Goal: Task Accomplishment & Management: Use online tool/utility

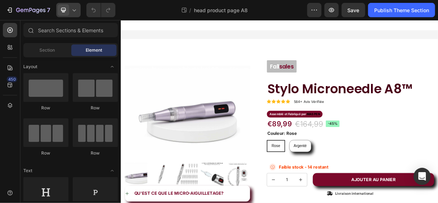
click at [76, 10] on icon at bounding box center [74, 9] width 7 height 7
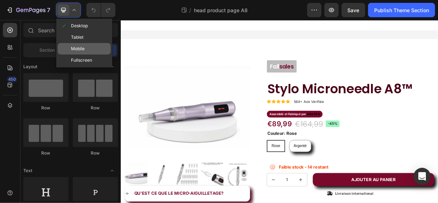
click at [82, 44] on div "Mobile" at bounding box center [84, 48] width 53 height 11
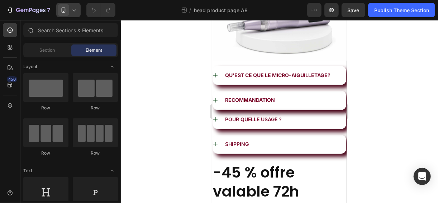
scroll to position [83, 0]
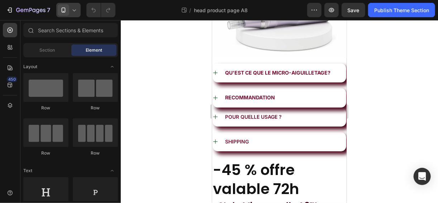
drag, startPoint x: 343, startPoint y: 69, endPoint x: 559, endPoint y: 115, distance: 220.4
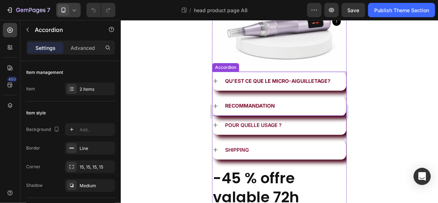
click at [283, 88] on div "Qu'est ce que le Micro-aiguilletage? Recommandation" at bounding box center [279, 93] width 134 height 44
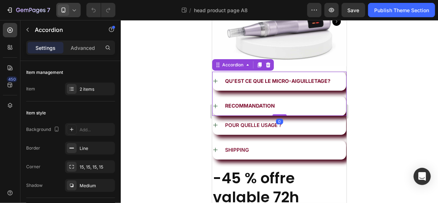
click at [282, 81] on div "Qu'est ce que le Micro-aiguilletage?" at bounding box center [279, 80] width 134 height 19
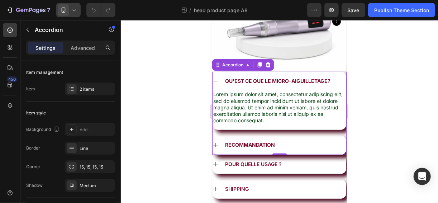
click at [282, 81] on div "Qu'est ce que le Micro-aiguilletage?" at bounding box center [279, 80] width 134 height 19
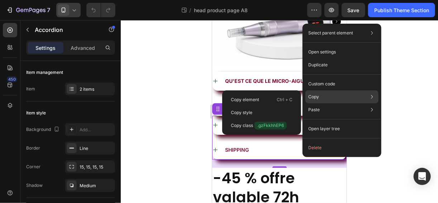
click at [323, 93] on div "Copy Copy element Ctrl + C Copy style Copy class .gzFkkhhEP6" at bounding box center [341, 96] width 73 height 13
click at [347, 93] on div "Copy Copy element Ctrl + C Copy style Copy class .gzFkkhhEP6" at bounding box center [341, 96] width 73 height 13
click at [263, 99] on div "Copy element Ctrl + C" at bounding box center [261, 99] width 73 height 13
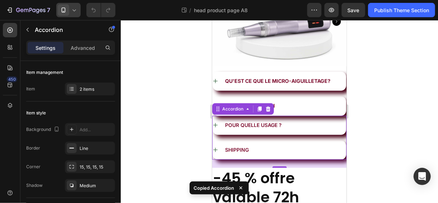
click at [193, 138] on div at bounding box center [279, 111] width 317 height 183
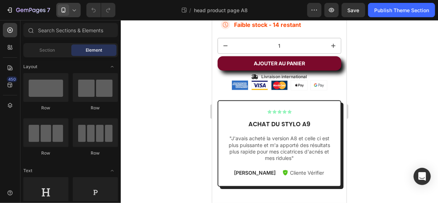
scroll to position [361, 0]
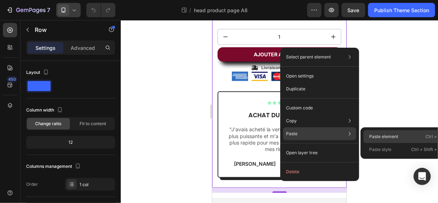
click at [371, 142] on div "Paste element Ctrl + V" at bounding box center [404, 136] width 83 height 13
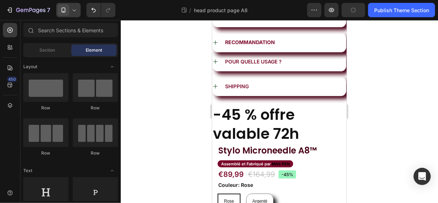
scroll to position [105, 0]
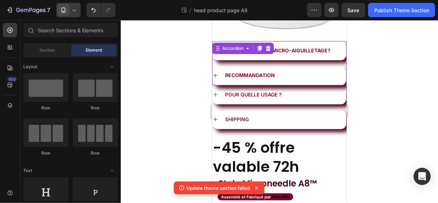
click at [296, 59] on div "Qu'est ce que le Micro-aiguilletage? Recommandation" at bounding box center [279, 63] width 134 height 44
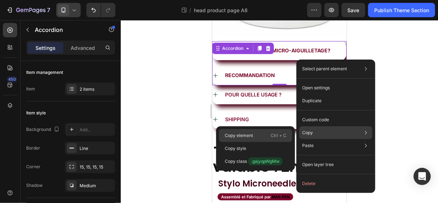
click at [257, 134] on div "Copy element Ctrl + C" at bounding box center [255, 135] width 73 height 13
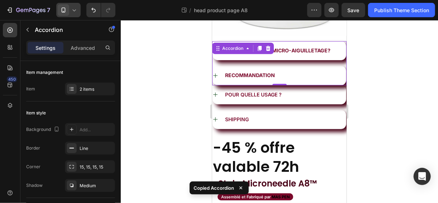
click at [169, 145] on div at bounding box center [279, 111] width 317 height 183
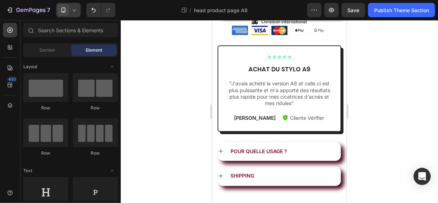
scroll to position [413, 0]
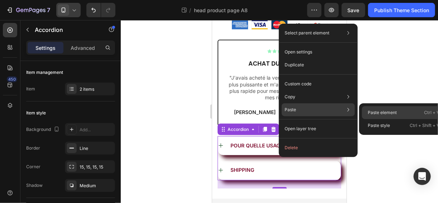
click at [372, 113] on p "Paste element" at bounding box center [381, 112] width 29 height 6
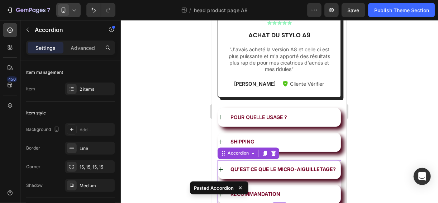
scroll to position [462, 0]
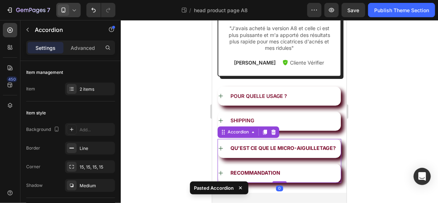
click at [192, 126] on div at bounding box center [279, 111] width 317 height 183
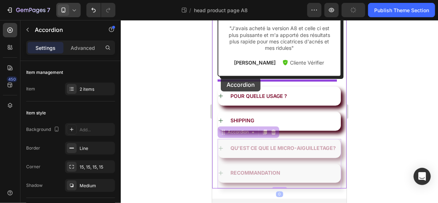
drag, startPoint x: 221, startPoint y: 128, endPoint x: 220, endPoint y: 77, distance: 51.2
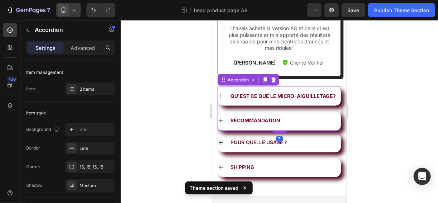
drag, startPoint x: 276, startPoint y: 143, endPoint x: 276, endPoint y: 131, distance: 11.8
click at [276, 131] on div at bounding box center [279, 132] width 14 height 2
type input "100%"
type input "100"
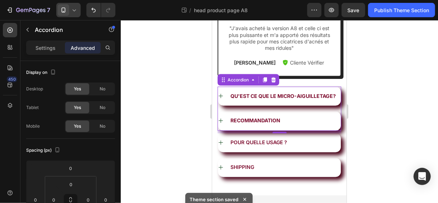
click at [186, 143] on div at bounding box center [279, 111] width 317 height 183
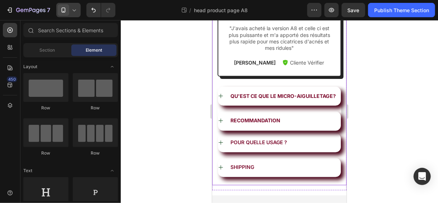
click at [273, 131] on div "fall sales Text Block Stylo Microneedle A8™ Product Title Icon Icon Icon Icon I…" at bounding box center [279, 2] width 124 height 365
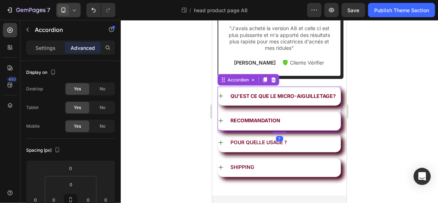
click at [274, 130] on div "7" at bounding box center [279, 131] width 124 height 3
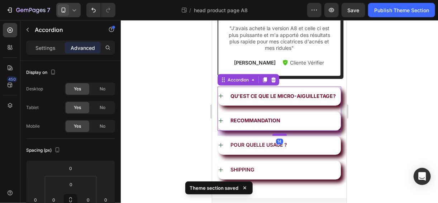
click at [274, 134] on div at bounding box center [279, 134] width 14 height 2
type input "14"
click at [172, 140] on div at bounding box center [279, 111] width 317 height 183
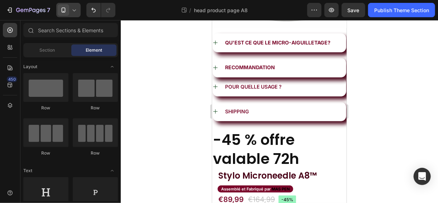
scroll to position [102, 0]
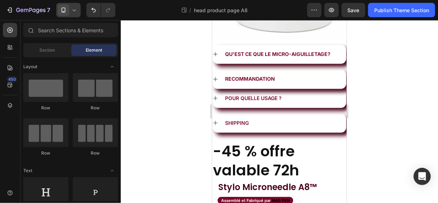
drag, startPoint x: 345, startPoint y: 158, endPoint x: 566, endPoint y: 84, distance: 233.3
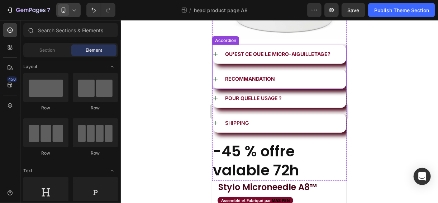
click at [293, 63] on div "Qu'est ce que le Micro-aiguilletage? Recommandation" at bounding box center [279, 66] width 134 height 44
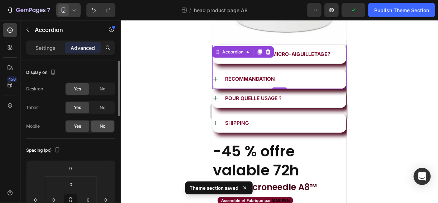
click at [100, 122] on div "No" at bounding box center [103, 125] width 24 height 11
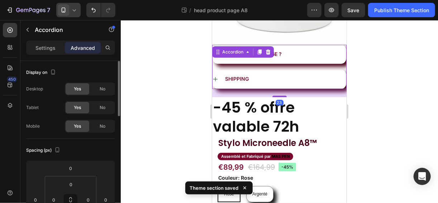
click at [264, 77] on div "SHIPPING" at bounding box center [284, 78] width 122 height 9
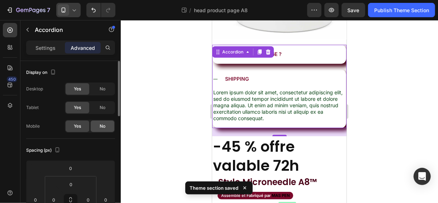
click at [108, 125] on div "No" at bounding box center [103, 125] width 24 height 11
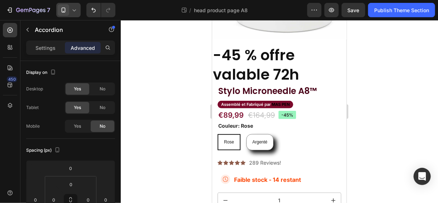
click at [188, 89] on div at bounding box center [279, 111] width 317 height 183
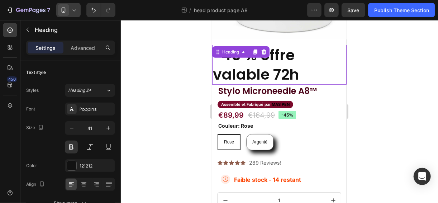
click at [272, 58] on h2 "-45 % offre valable 72h" at bounding box center [279, 64] width 134 height 40
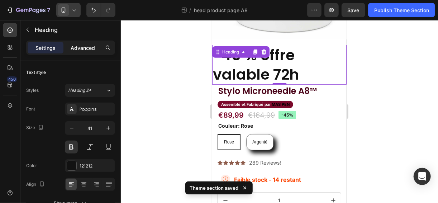
click at [87, 47] on p "Advanced" at bounding box center [83, 48] width 24 height 8
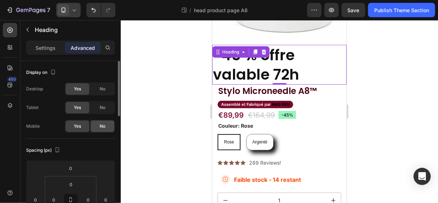
click at [102, 125] on span "No" at bounding box center [103, 126] width 6 height 6
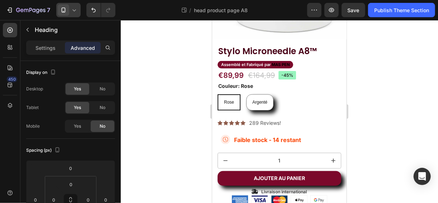
click at [159, 94] on div at bounding box center [279, 111] width 317 height 183
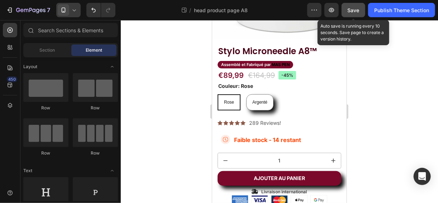
click at [345, 8] on button "Save" at bounding box center [353, 10] width 24 height 14
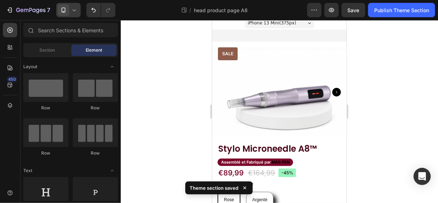
scroll to position [0, 0]
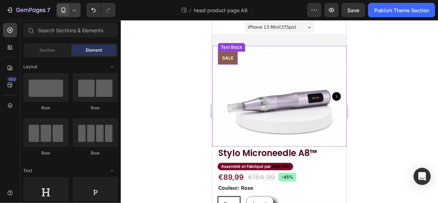
click at [223, 57] on p "Sale" at bounding box center [227, 58] width 11 height 6
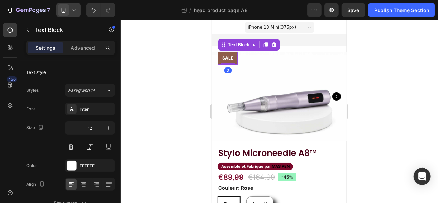
click at [220, 58] on div "Sale" at bounding box center [227, 57] width 20 height 13
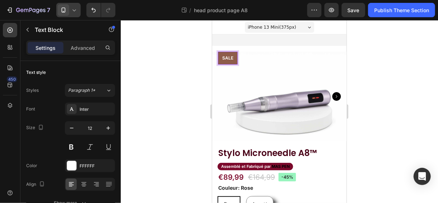
click at [225, 56] on p "Sale" at bounding box center [227, 58] width 11 height 6
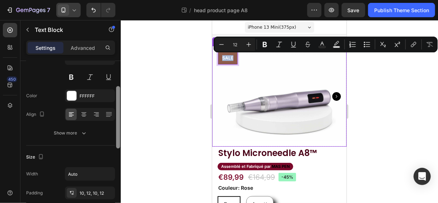
scroll to position [71, 0]
drag, startPoint x: 118, startPoint y: 120, endPoint x: 117, endPoint y: 148, distance: 27.2
click at [117, 148] on div at bounding box center [118, 116] width 4 height 62
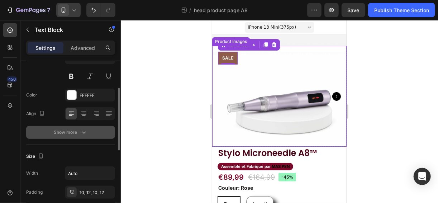
click at [83, 131] on icon "button" at bounding box center [83, 132] width 7 height 7
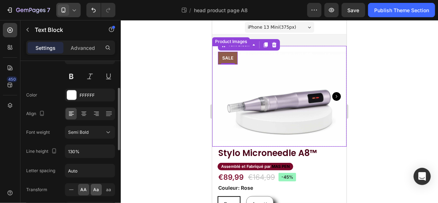
click at [97, 187] on span "Aa" at bounding box center [96, 189] width 6 height 6
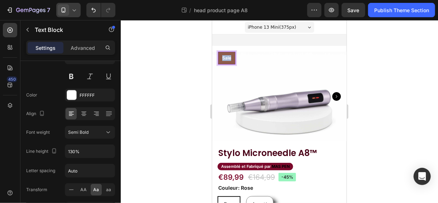
click at [221, 57] on div "sale" at bounding box center [226, 57] width 18 height 13
click at [231, 57] on p "Fallsale" at bounding box center [230, 58] width 16 height 6
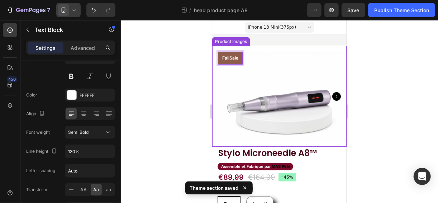
click at [184, 81] on div at bounding box center [279, 111] width 317 height 183
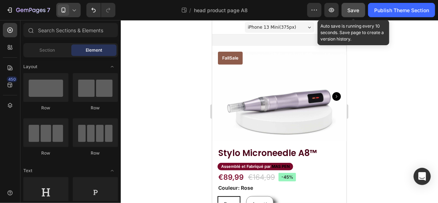
click at [348, 4] on button "Save" at bounding box center [353, 10] width 24 height 14
